Goal: Navigation & Orientation: Understand site structure

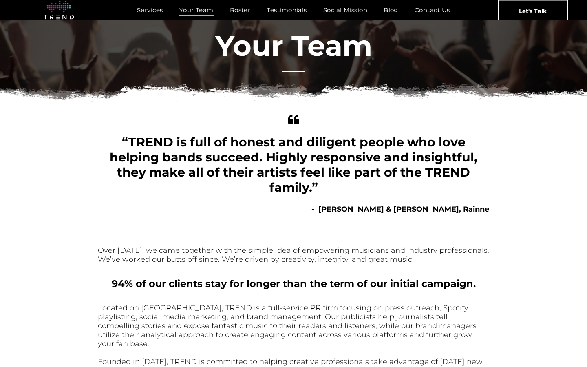
scroll to position [13, 0]
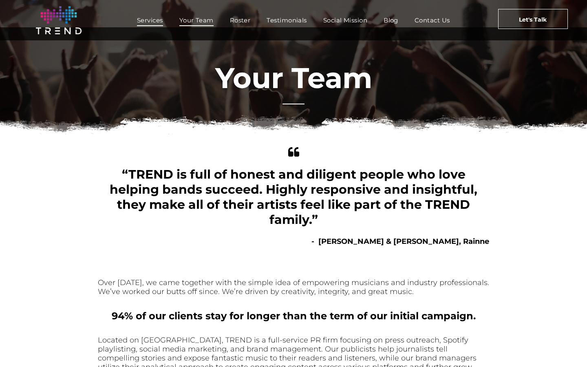
click at [146, 20] on span "Services" at bounding box center [150, 20] width 26 height 12
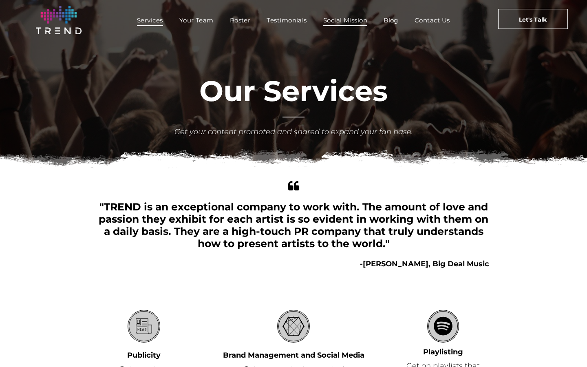
click at [360, 18] on span "Social Mission" at bounding box center [345, 20] width 44 height 12
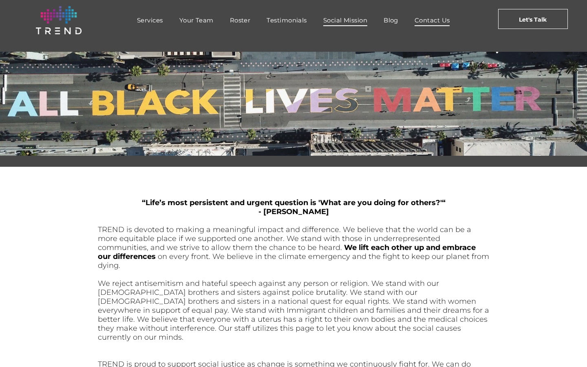
click at [437, 21] on span "Contact Us" at bounding box center [431, 20] width 35 height 12
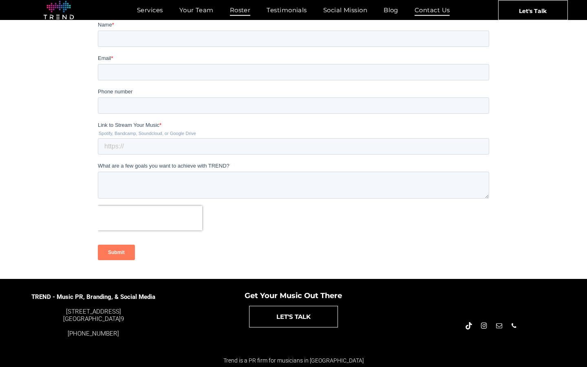
scroll to position [158, 0]
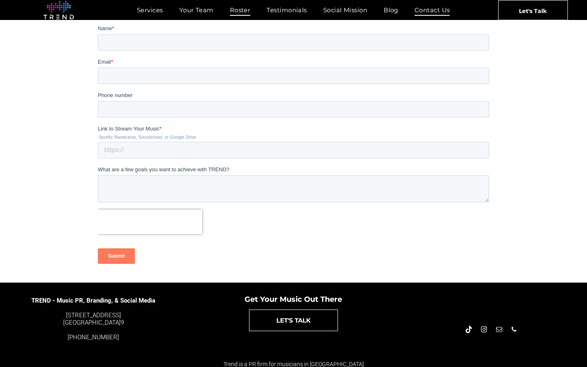
click at [243, 11] on span "Roster" at bounding box center [240, 10] width 21 height 12
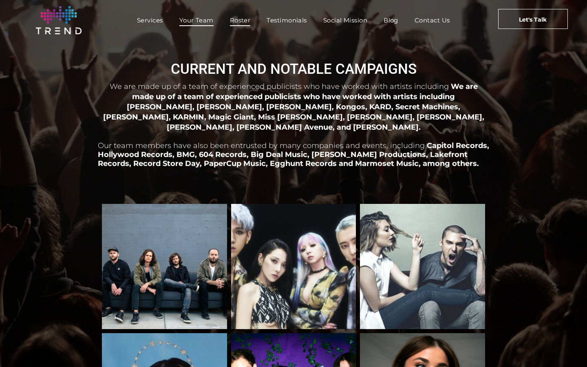
click at [192, 15] on span "Your Team" at bounding box center [196, 20] width 34 height 12
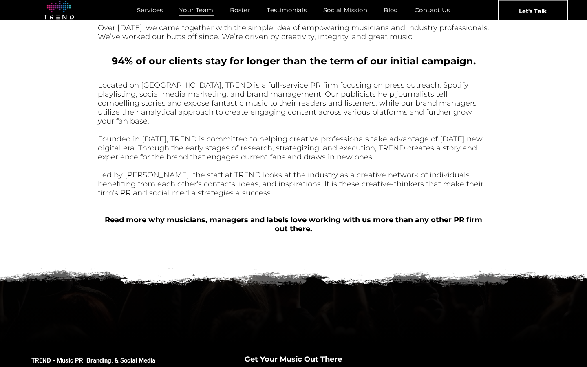
scroll to position [321, 0]
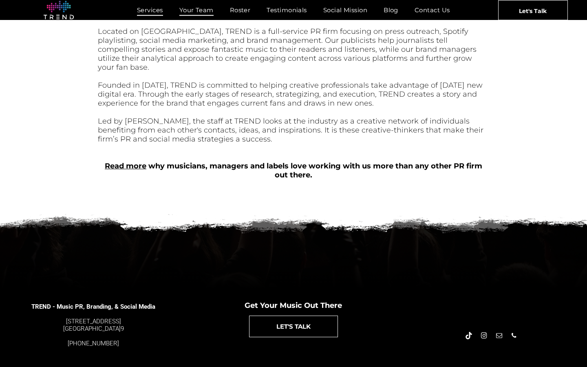
click at [142, 15] on span "Services" at bounding box center [150, 10] width 26 height 12
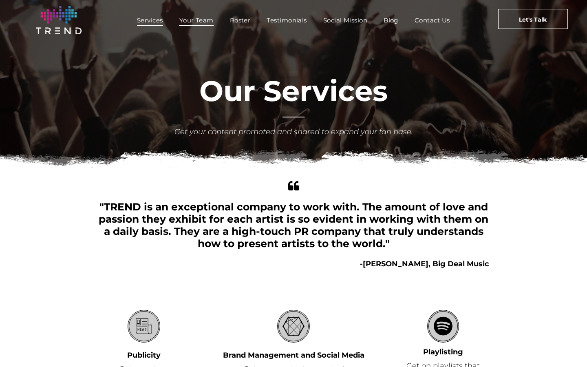
click at [196, 20] on span "Your Team" at bounding box center [196, 20] width 34 height 12
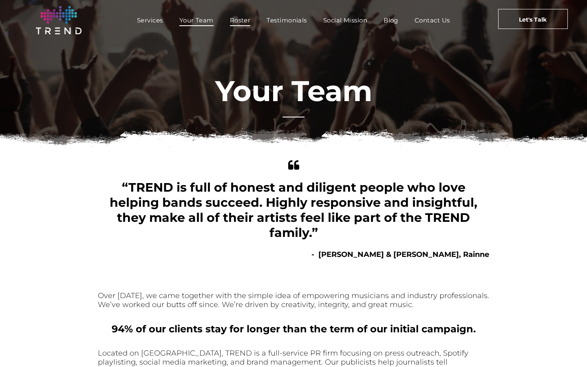
click at [235, 20] on span "Roster" at bounding box center [240, 20] width 21 height 12
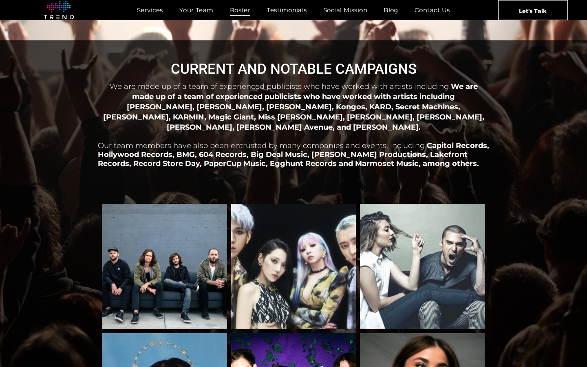
scroll to position [839, 0]
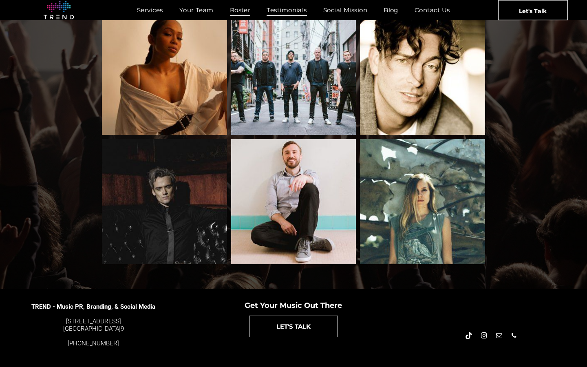
click at [286, 10] on span "Testimonials" at bounding box center [286, 10] width 40 height 12
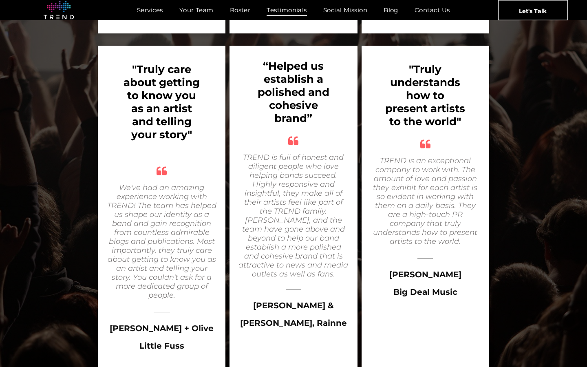
scroll to position [1381, 0]
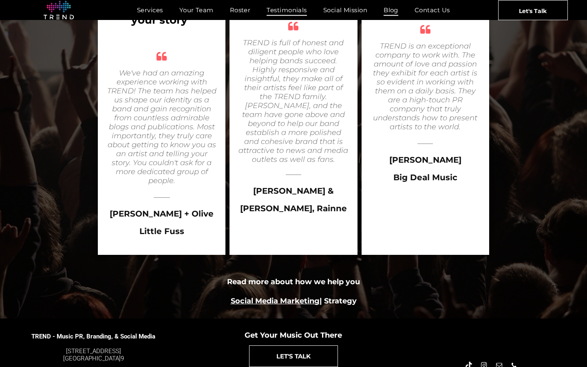
click at [389, 9] on span "Blog" at bounding box center [390, 10] width 15 height 12
